Goal: Subscribe to service/newsletter

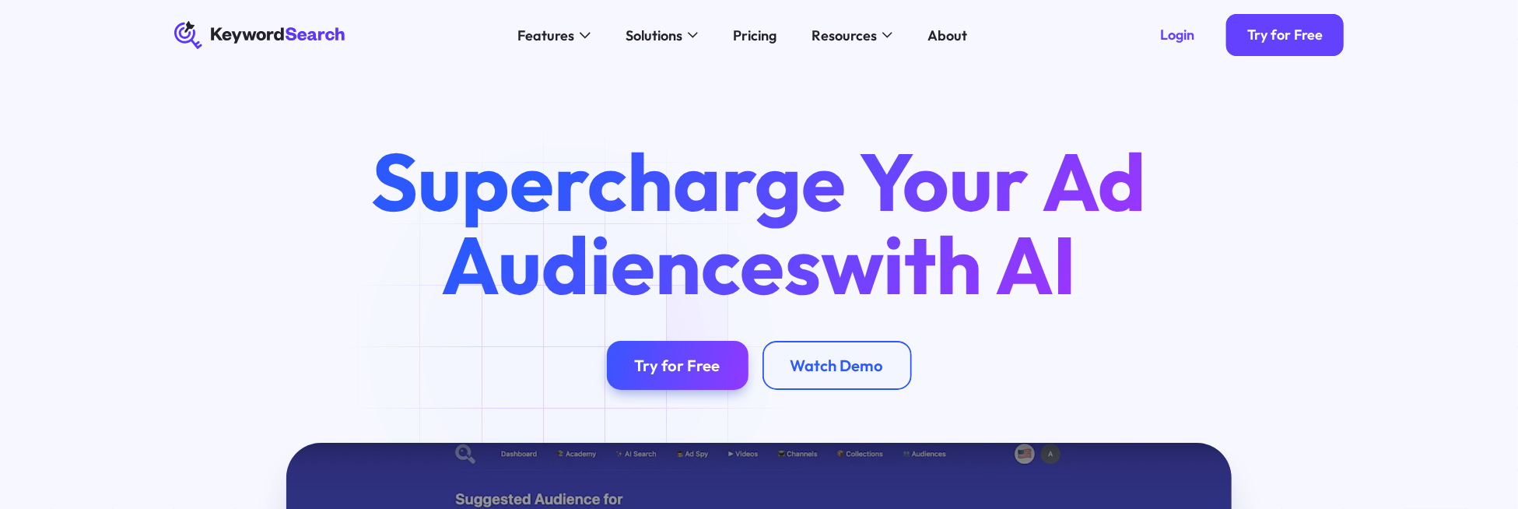
click at [724, 47] on div "Features AI Audience Builder Supercharge your Google and YouTube ad audiences K…" at bounding box center [743, 35] width 766 height 70
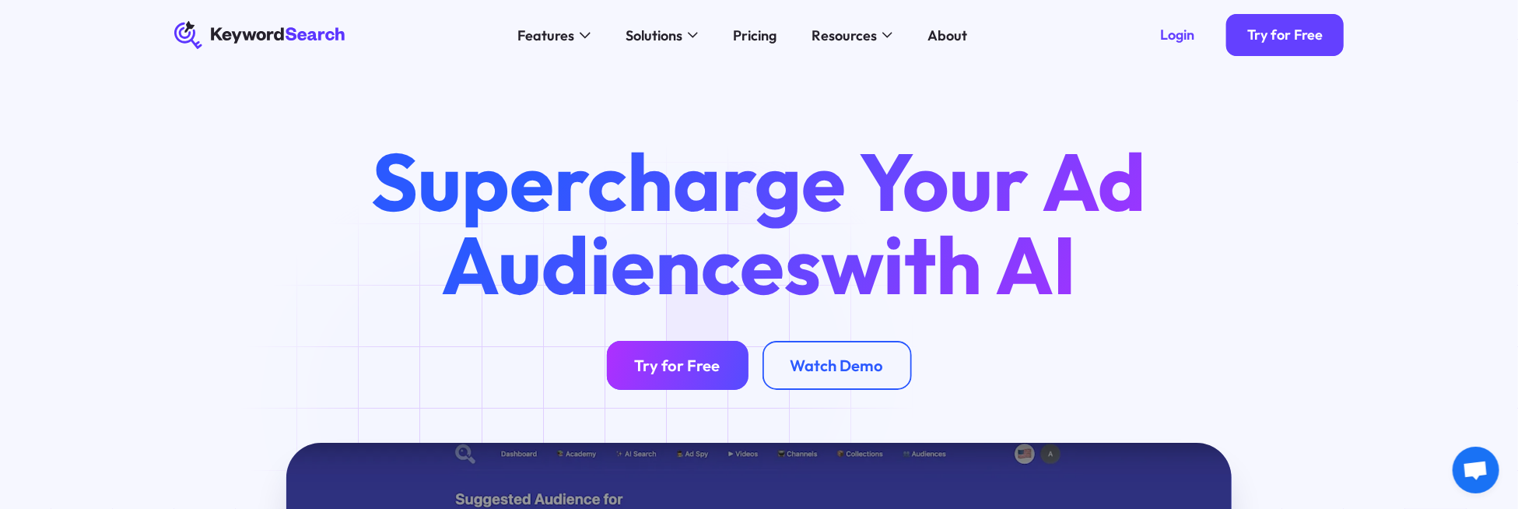
click at [700, 367] on div "Try for Free" at bounding box center [678, 365] width 86 height 19
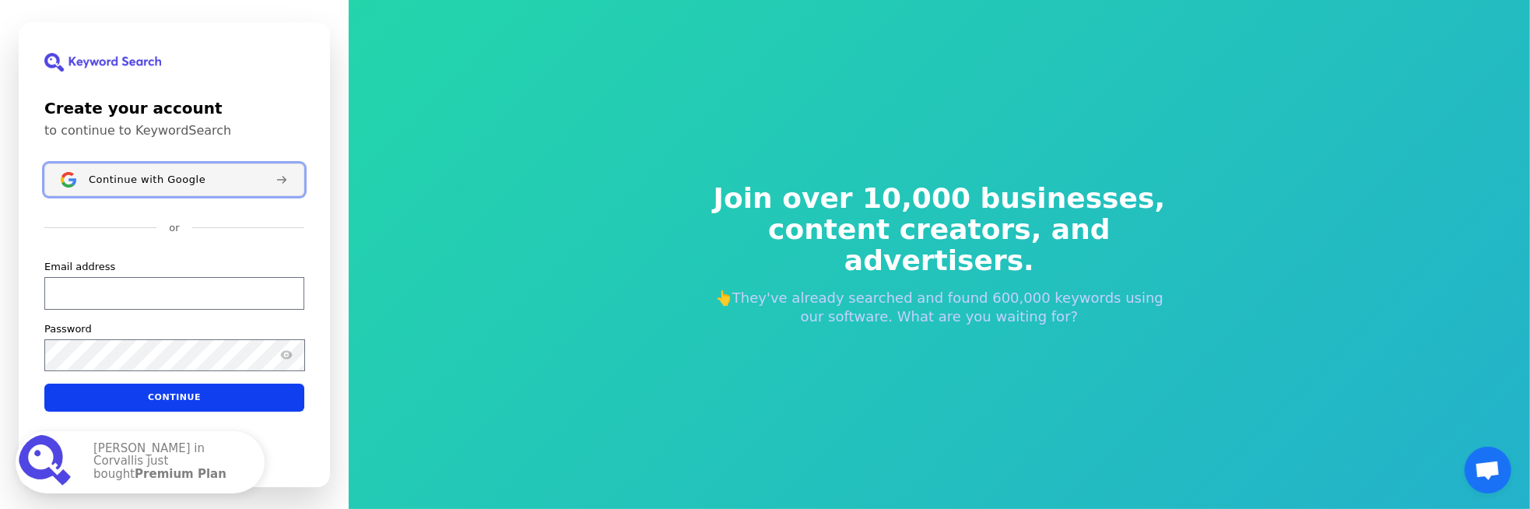
click at [216, 181] on div "Continue with Google" at bounding box center [176, 179] width 174 height 12
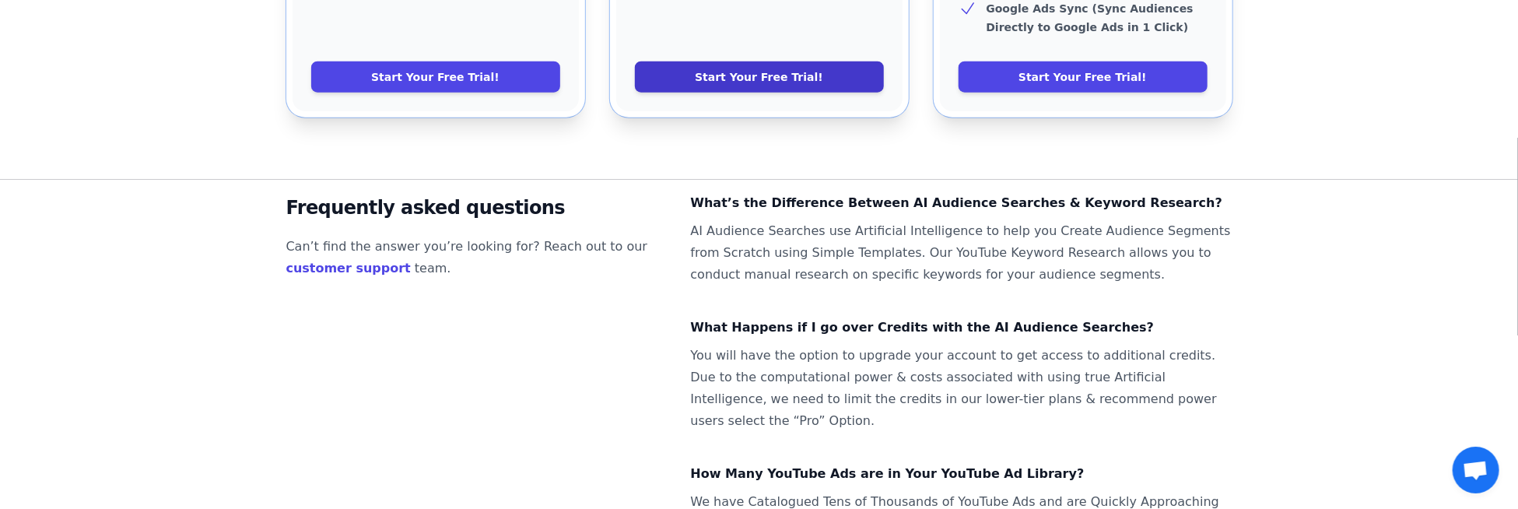
scroll to position [1009, 0]
